Goal: Check status: Check status

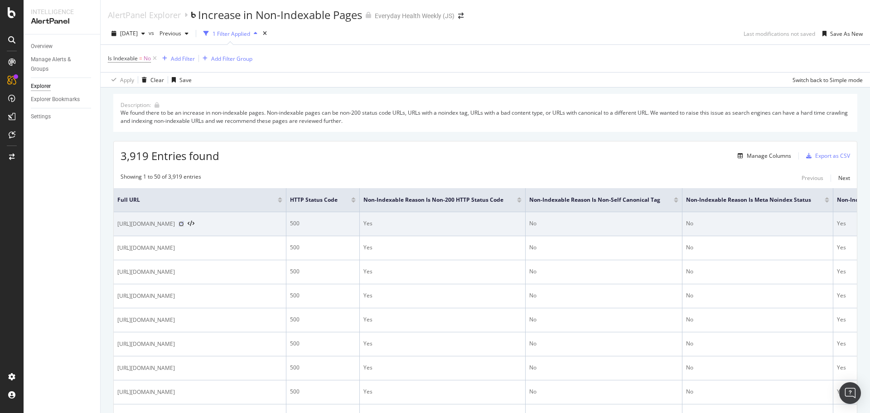
click at [184, 224] on icon at bounding box center [181, 223] width 5 height 5
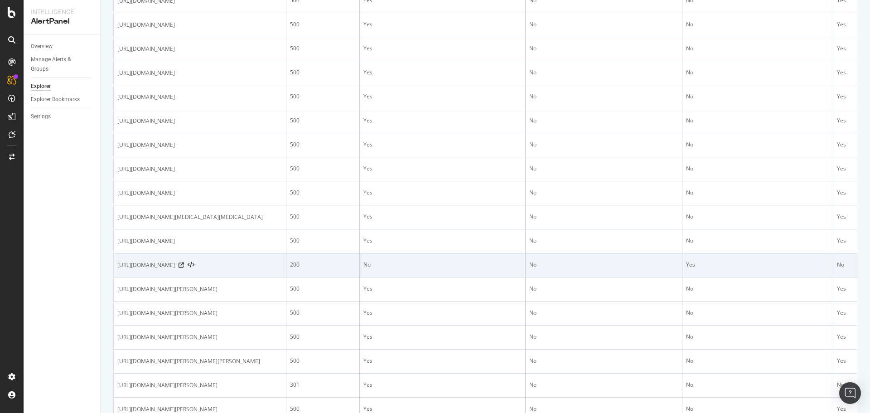
scroll to position [272, 0]
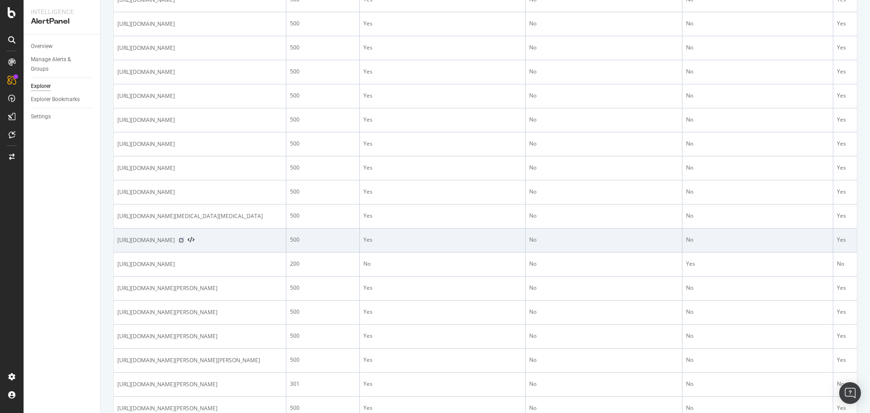
click at [184, 243] on icon at bounding box center [181, 240] width 5 height 5
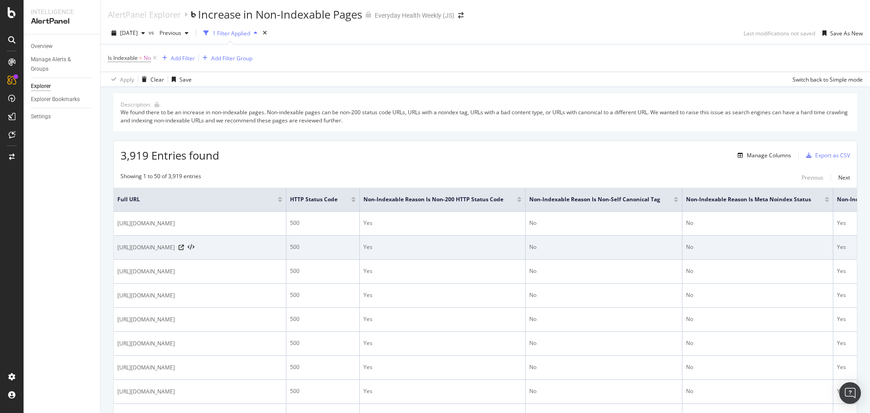
scroll to position [0, 0]
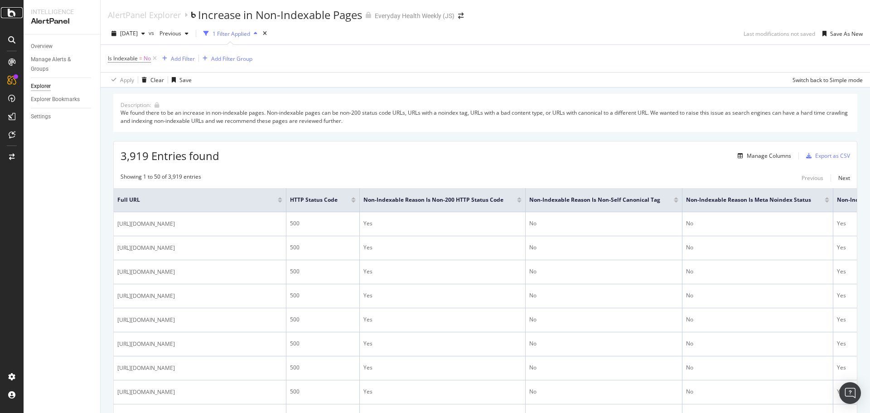
click at [8, 10] on icon at bounding box center [12, 12] width 8 height 11
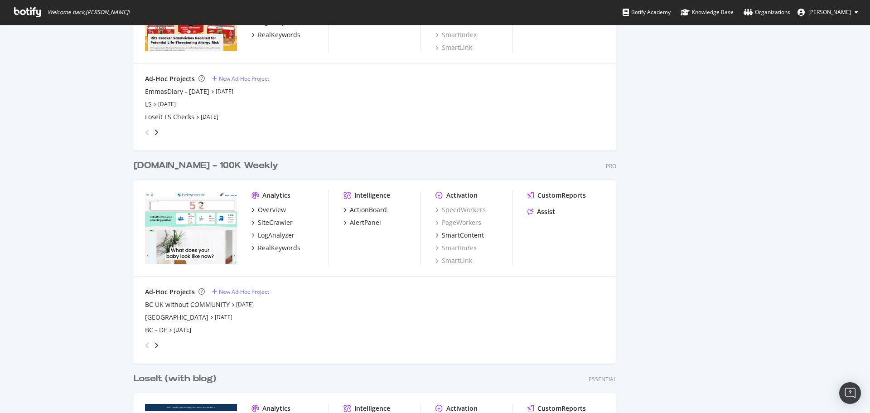
scroll to position [1360, 0]
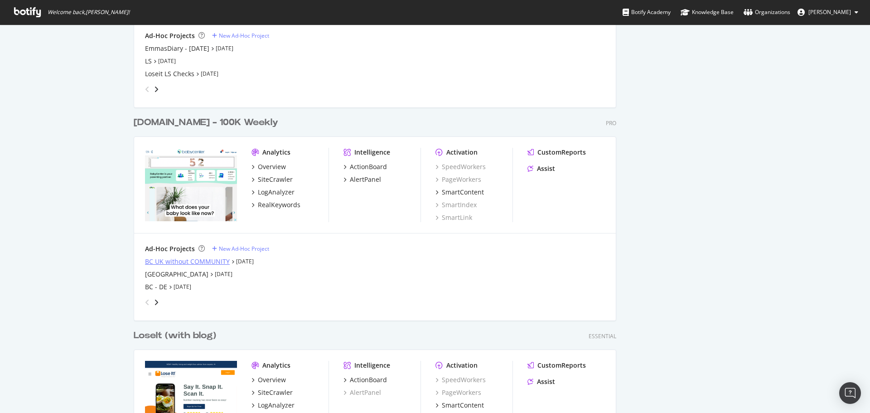
click at [209, 261] on div "BC UK without COMMUNITY" at bounding box center [187, 261] width 85 height 9
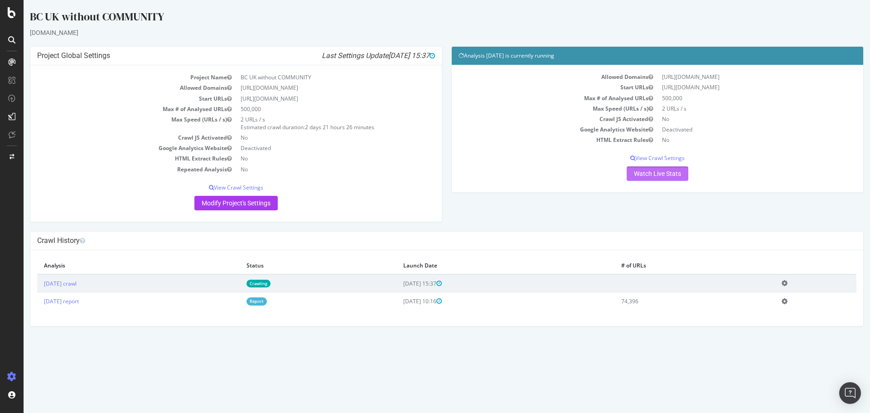
click at [667, 176] on link "Watch Live Stats" at bounding box center [658, 173] width 62 height 15
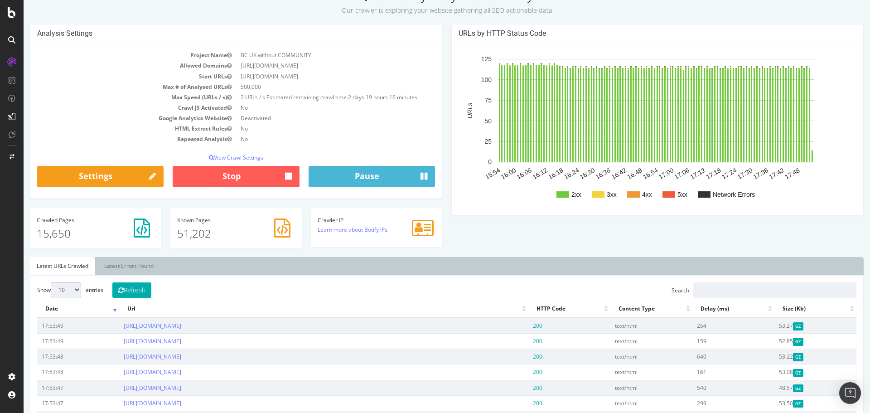
scroll to position [136, 0]
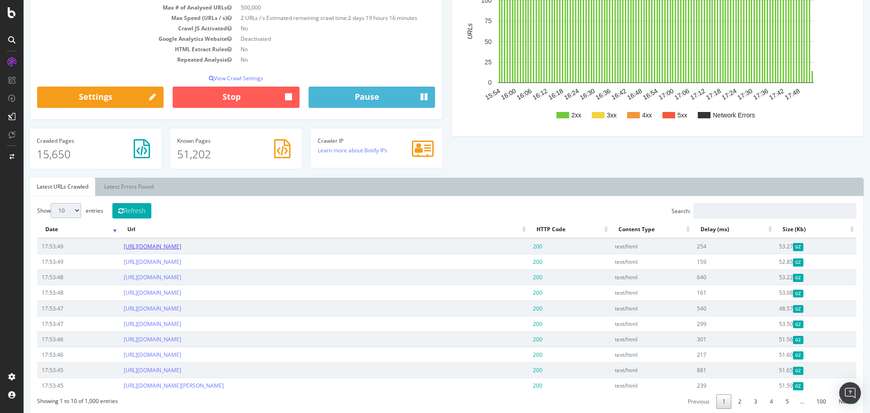
click at [181, 248] on link "[URL][DOMAIN_NAME]" at bounding box center [153, 247] width 58 height 8
